Goal: Navigation & Orientation: Find specific page/section

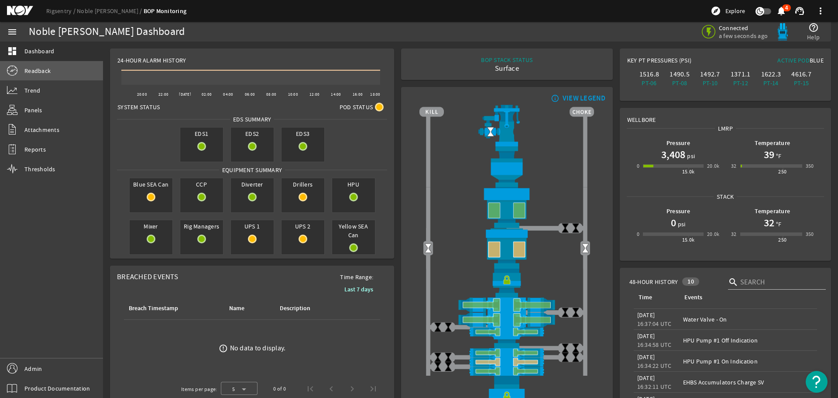
click at [40, 67] on span "Readback" at bounding box center [37, 70] width 26 height 9
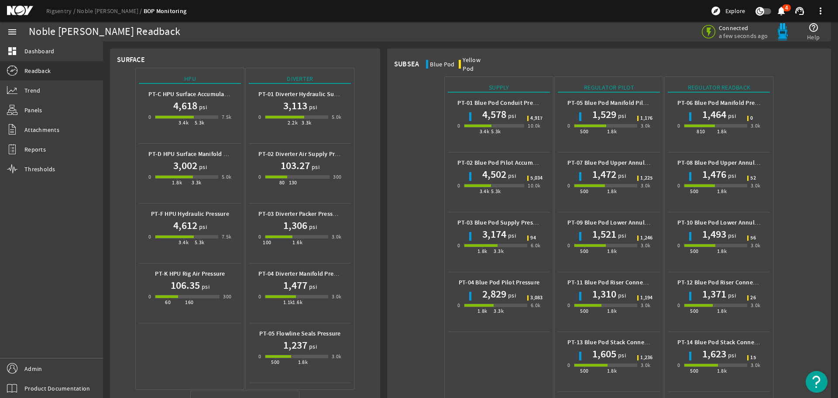
click at [17, 12] on mat-icon at bounding box center [26, 11] width 39 height 10
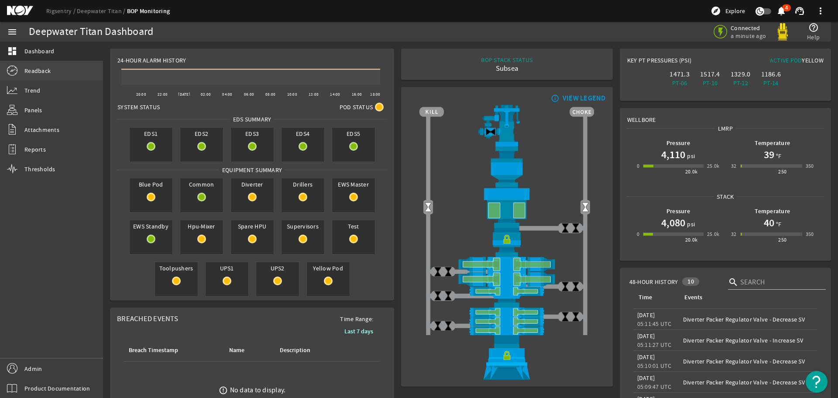
click at [39, 73] on span "Readback" at bounding box center [37, 70] width 26 height 9
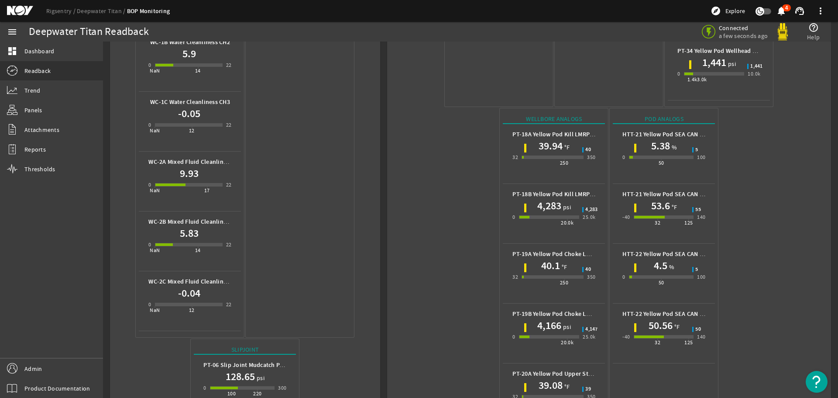
scroll to position [611, 0]
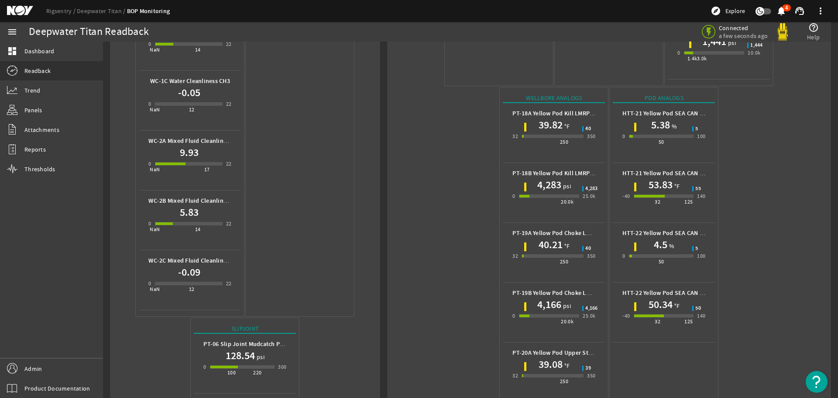
click at [14, 8] on mat-icon at bounding box center [26, 11] width 39 height 10
